Goal: Task Accomplishment & Management: Complete application form

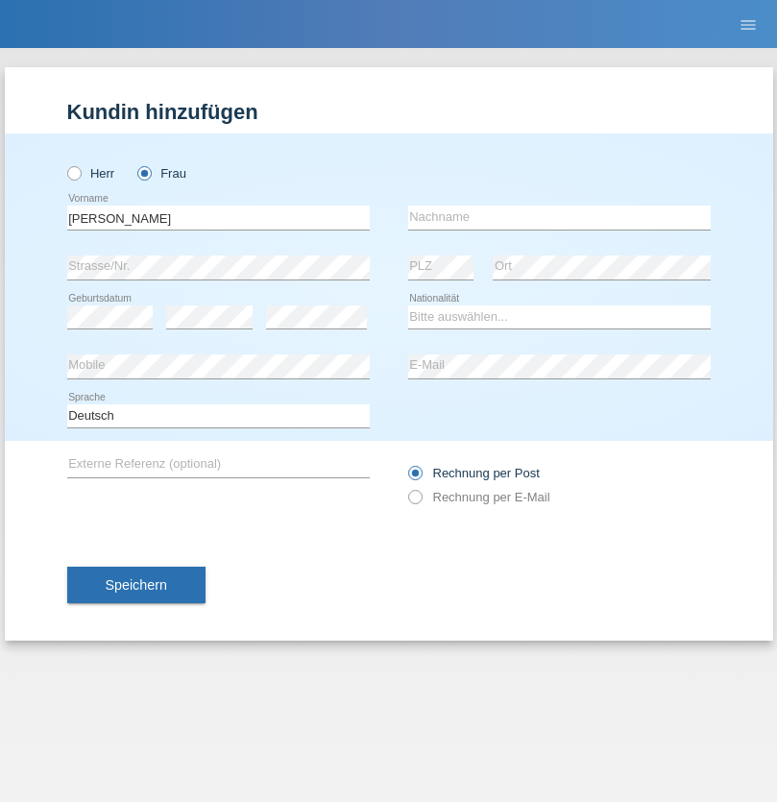
type input "[PERSON_NAME]"
click at [559, 217] on input "text" at bounding box center [559, 217] width 302 height 24
type input "Cron"
select select "CH"
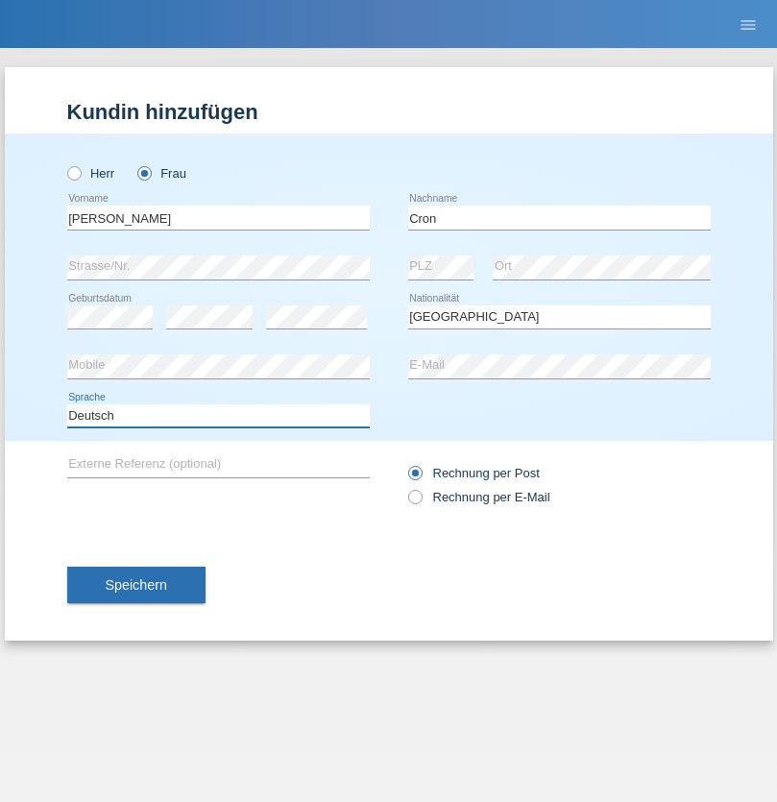
select select "en"
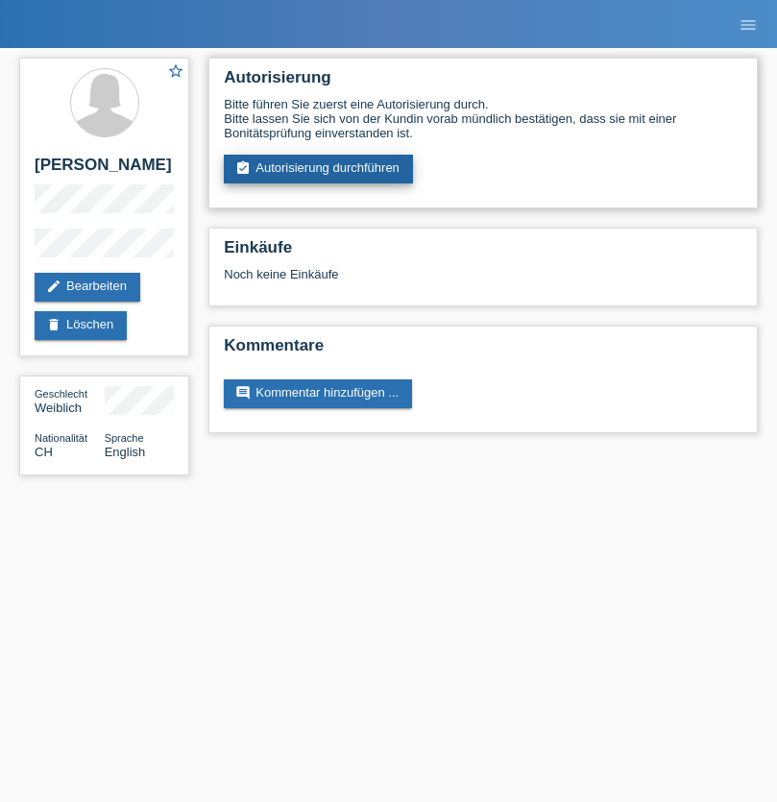
click at [319, 169] on link "assignment_turned_in Autorisierung durchführen" at bounding box center [318, 169] width 189 height 29
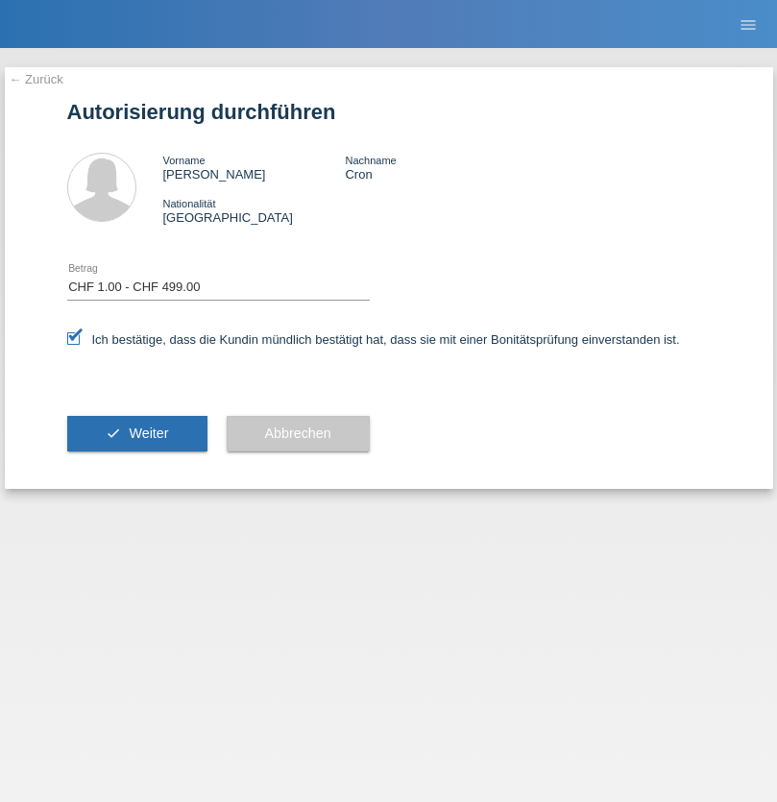
select select "1"
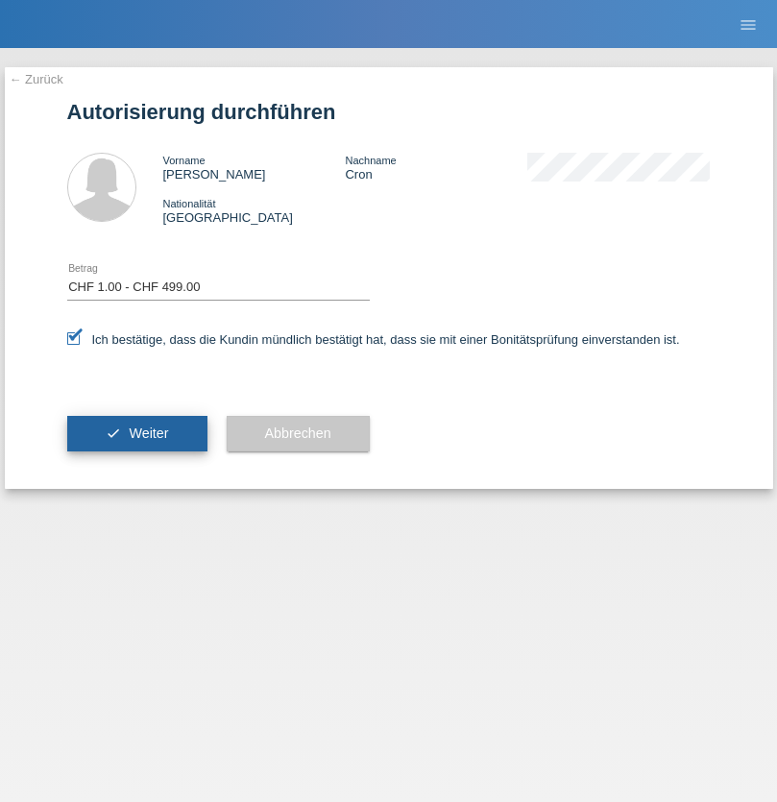
click at [136, 433] on span "Weiter" at bounding box center [148, 432] width 39 height 15
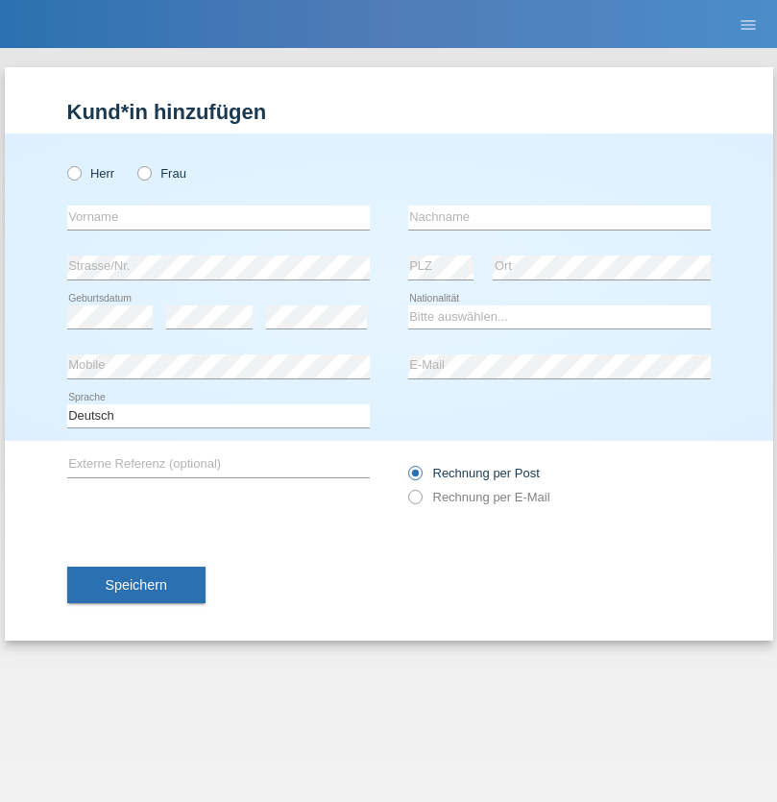
radio input "true"
click at [218, 217] on input "text" at bounding box center [218, 217] width 302 height 24
type input "Durac"
click at [559, 217] on input "text" at bounding box center [559, 217] width 302 height 24
type input "[PERSON_NAME]"
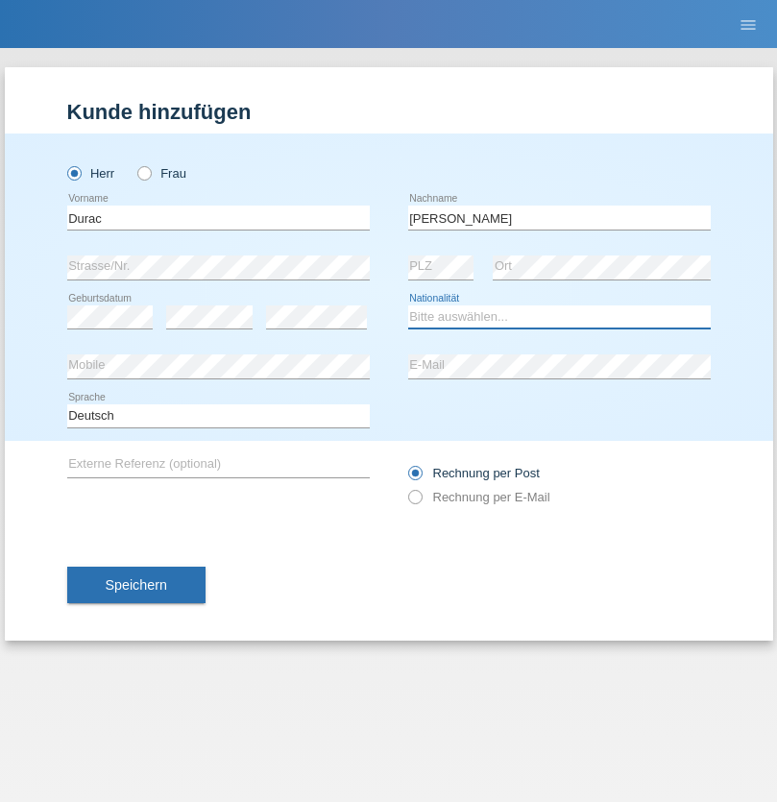
select select "CH"
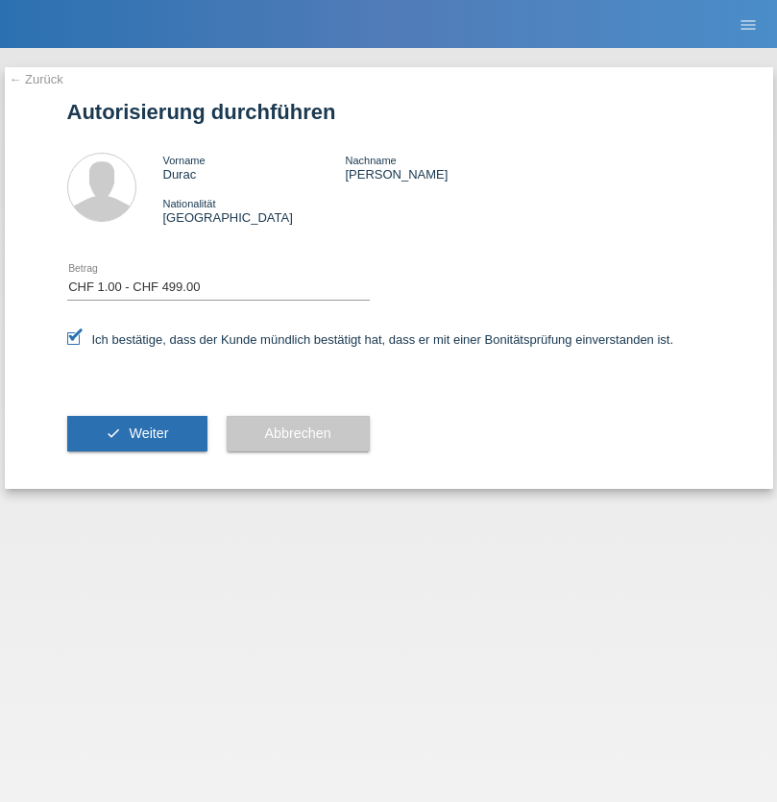
select select "1"
click at [136, 433] on span "Weiter" at bounding box center [148, 432] width 39 height 15
